Goal: Complete application form: Complete application form

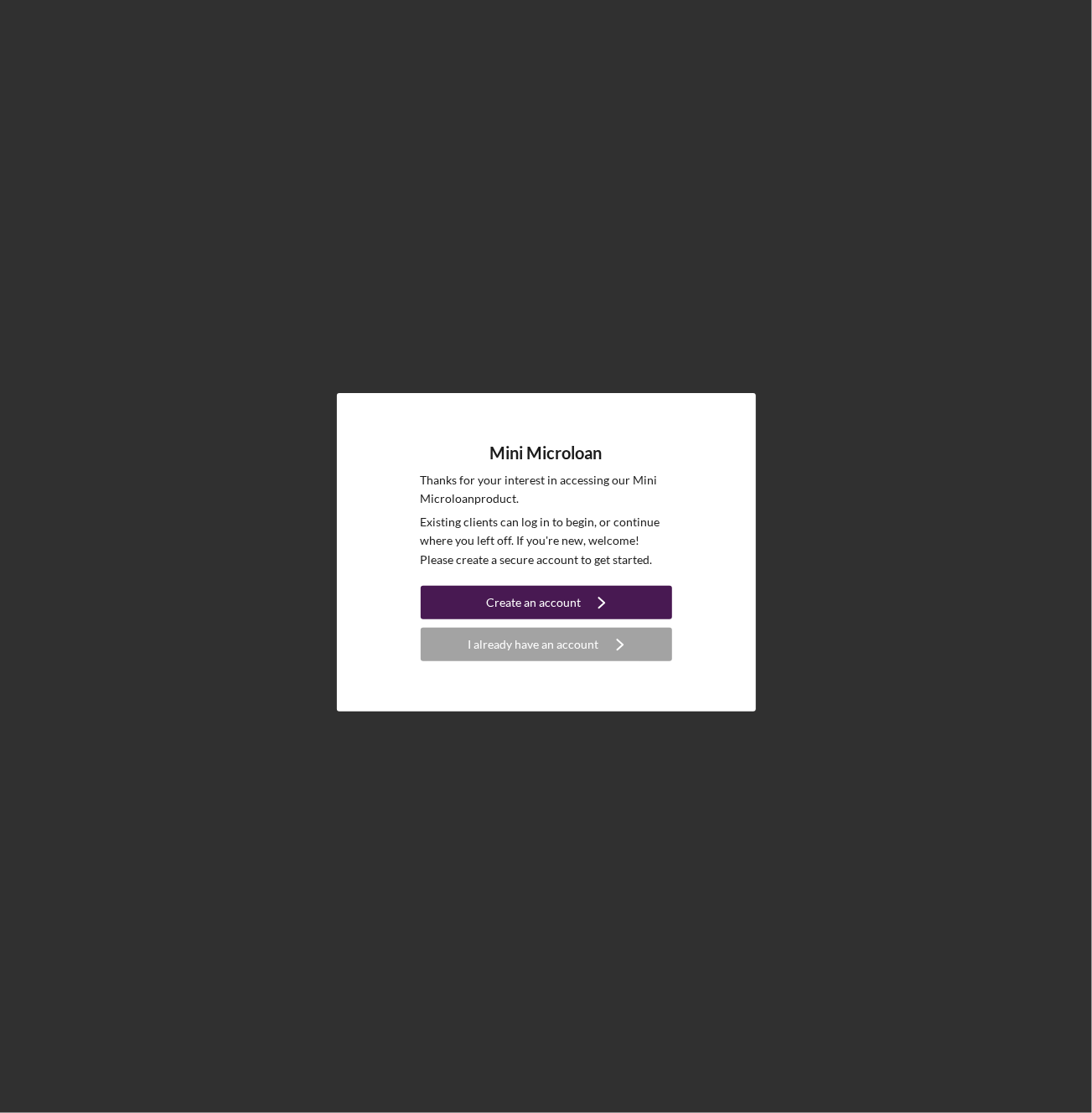
click at [569, 606] on div "Create an account" at bounding box center [533, 603] width 95 height 34
